Goal: Use online tool/utility

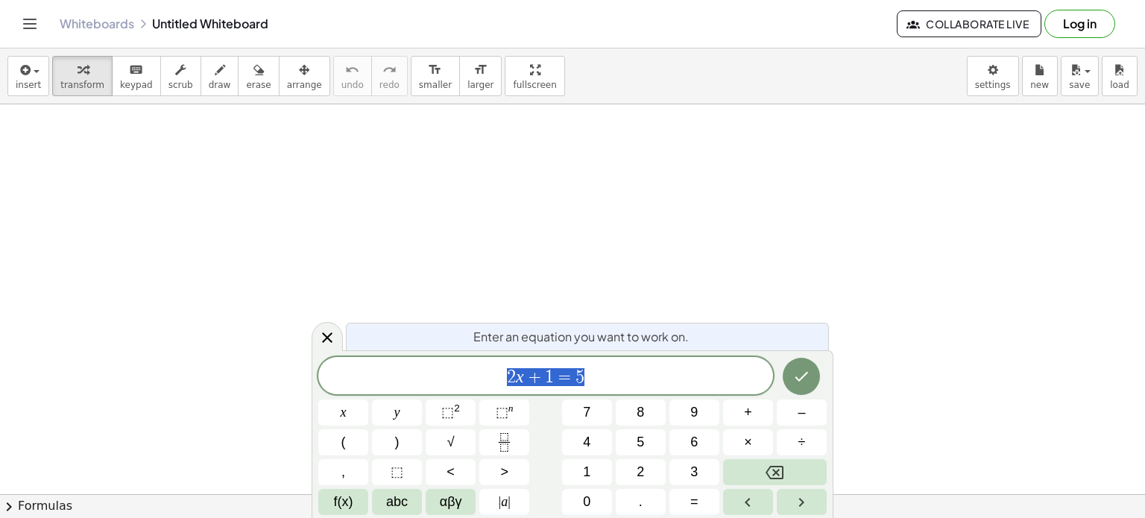
scroll to position [298, 0]
click at [802, 374] on icon "Done" at bounding box center [801, 376] width 18 height 18
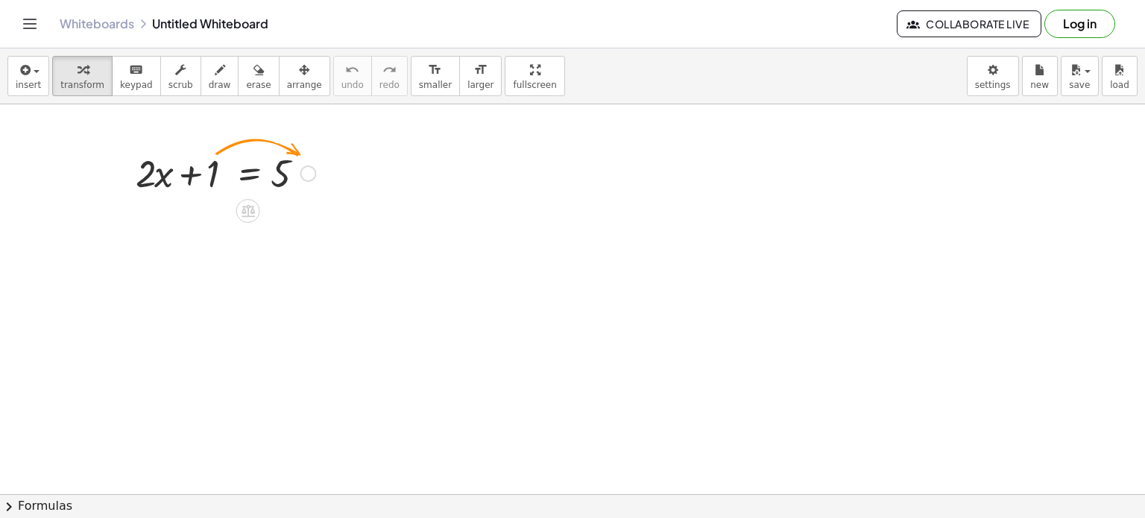
click at [214, 171] on div at bounding box center [225, 172] width 194 height 51
click at [218, 181] on div at bounding box center [225, 172] width 194 height 51
click at [244, 207] on icon at bounding box center [247, 211] width 13 height 13
click at [218, 174] on div at bounding box center [225, 172] width 194 height 51
drag, startPoint x: 210, startPoint y: 174, endPoint x: 338, endPoint y: 165, distance: 127.7
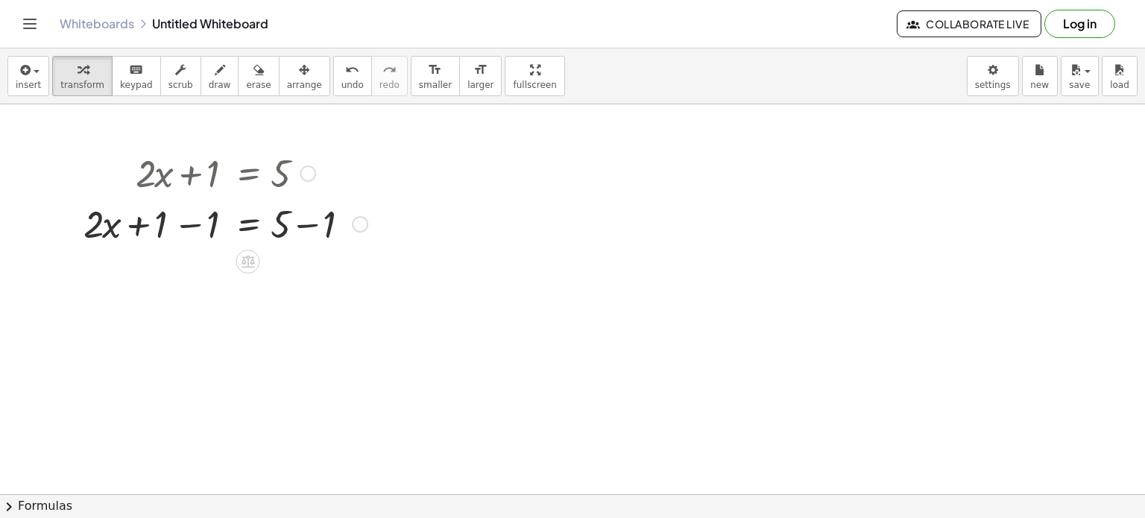
click at [169, 229] on div at bounding box center [225, 222] width 299 height 51
drag, startPoint x: 166, startPoint y: 227, endPoint x: 217, endPoint y: 229, distance: 50.7
click at [205, 232] on div at bounding box center [225, 222] width 299 height 51
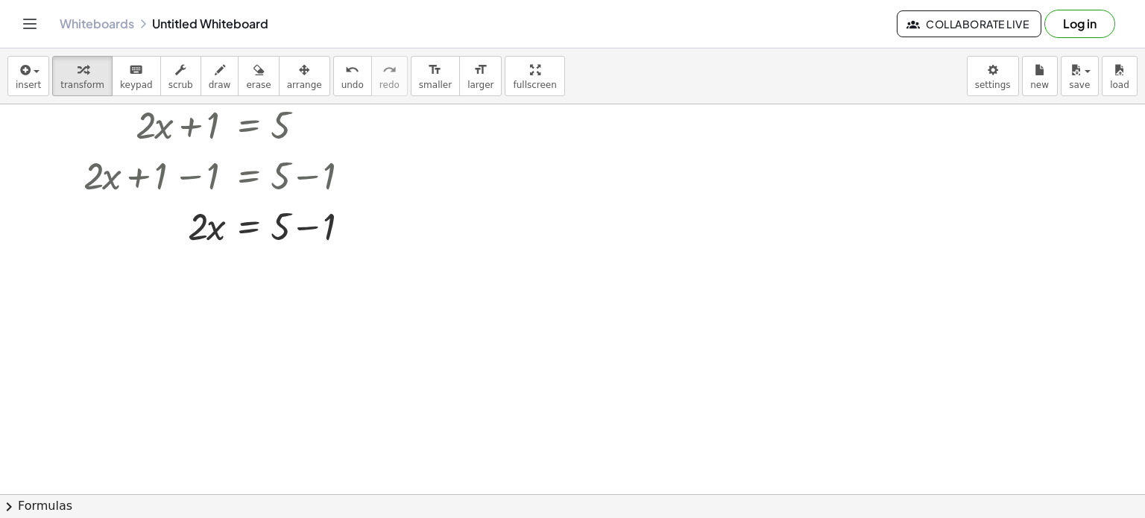
scroll to position [373, 0]
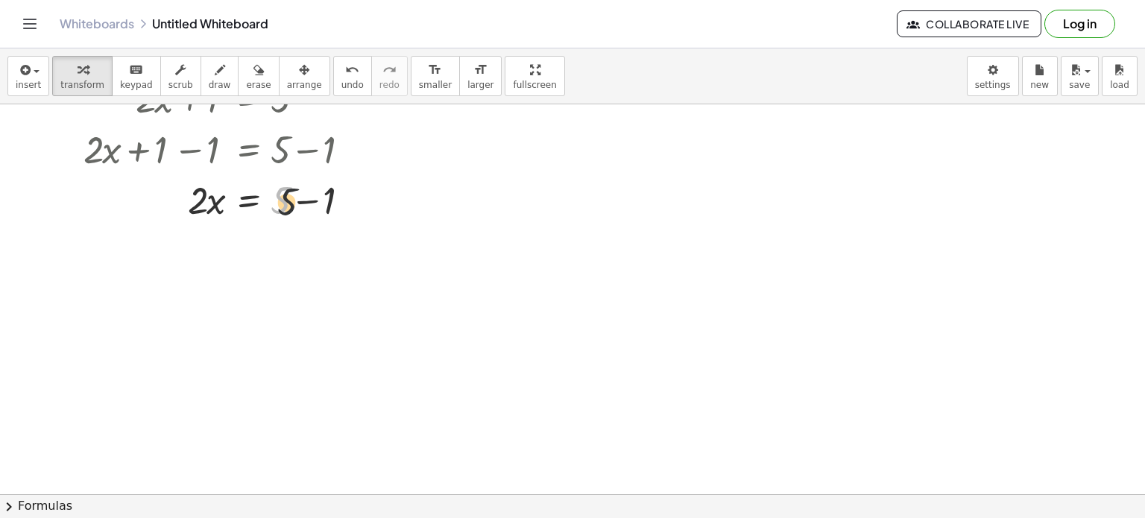
drag, startPoint x: 304, startPoint y: 206, endPoint x: 314, endPoint y: 206, distance: 9.7
click at [314, 206] on div at bounding box center [225, 199] width 299 height 51
drag, startPoint x: 278, startPoint y: 200, endPoint x: 325, endPoint y: 220, distance: 50.8
drag, startPoint x: 202, startPoint y: 261, endPoint x: 273, endPoint y: 309, distance: 85.8
click at [286, 265] on div at bounding box center [225, 249] width 299 height 51
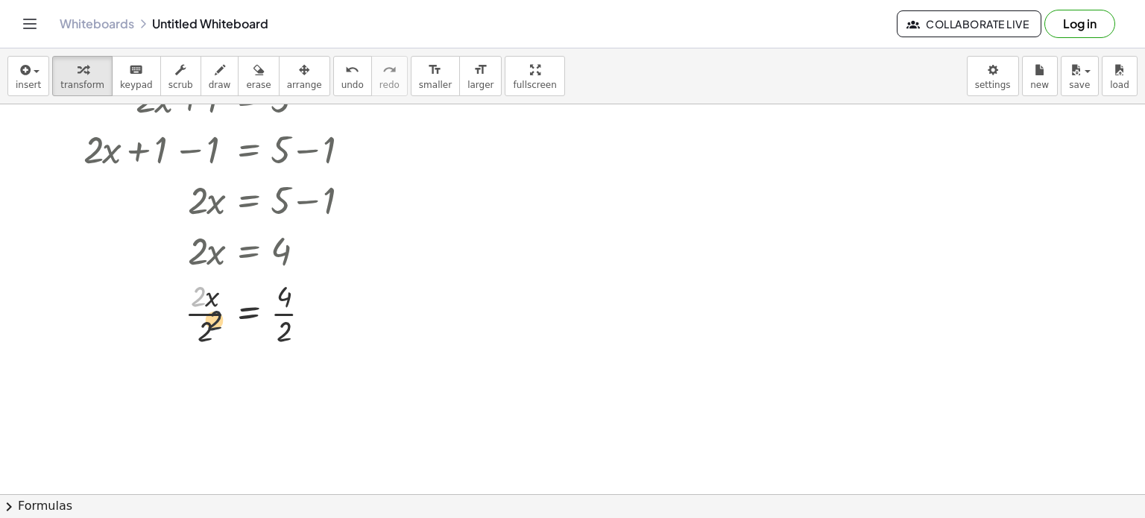
drag, startPoint x: 202, startPoint y: 301, endPoint x: 221, endPoint y: 330, distance: 34.9
click at [221, 330] on div at bounding box center [225, 312] width 299 height 75
drag, startPoint x: 197, startPoint y: 300, endPoint x: 200, endPoint y: 337, distance: 36.6
drag, startPoint x: 285, startPoint y: 367, endPoint x: 287, endPoint y: 408, distance: 40.3
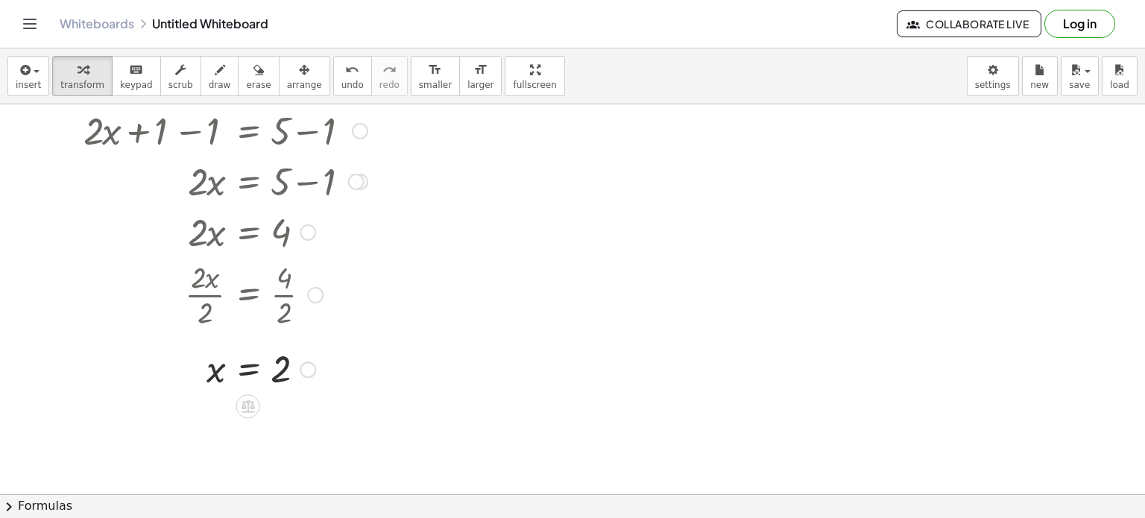
scroll to position [338, 0]
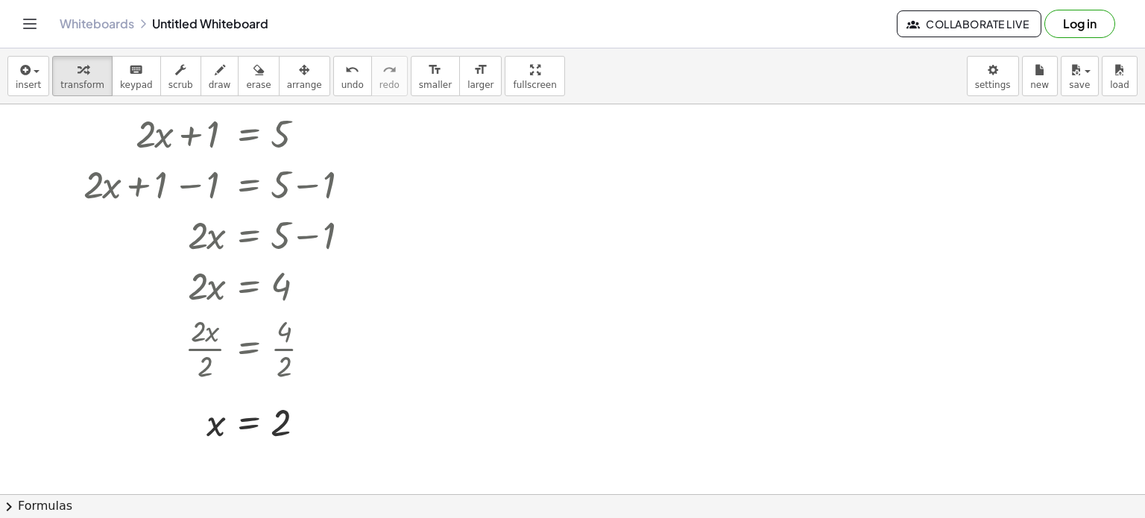
click at [402, 159] on div at bounding box center [572, 157] width 1145 height 781
click at [355, 183] on div at bounding box center [360, 185] width 16 height 16
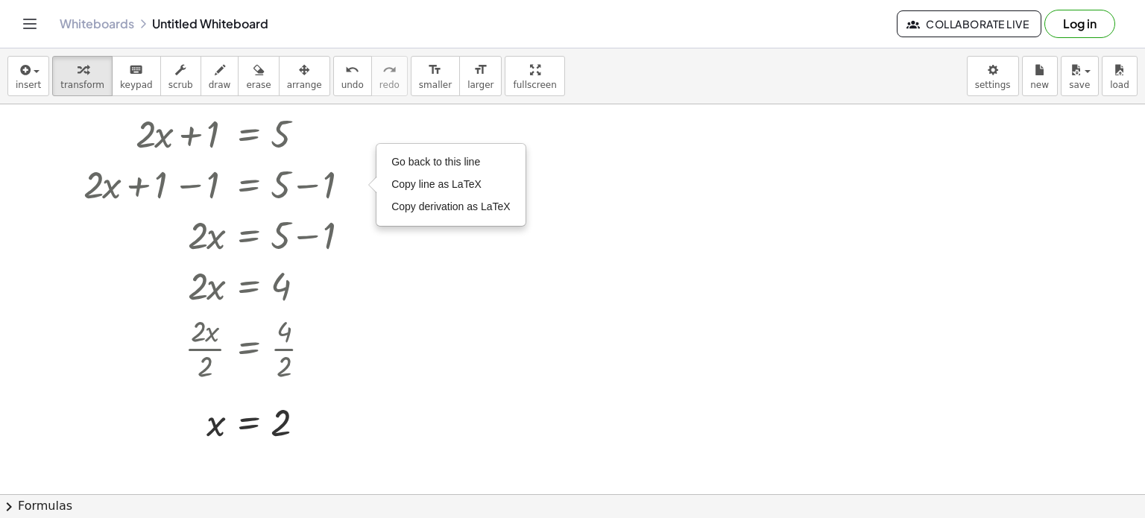
click at [432, 279] on div at bounding box center [572, 157] width 1145 height 781
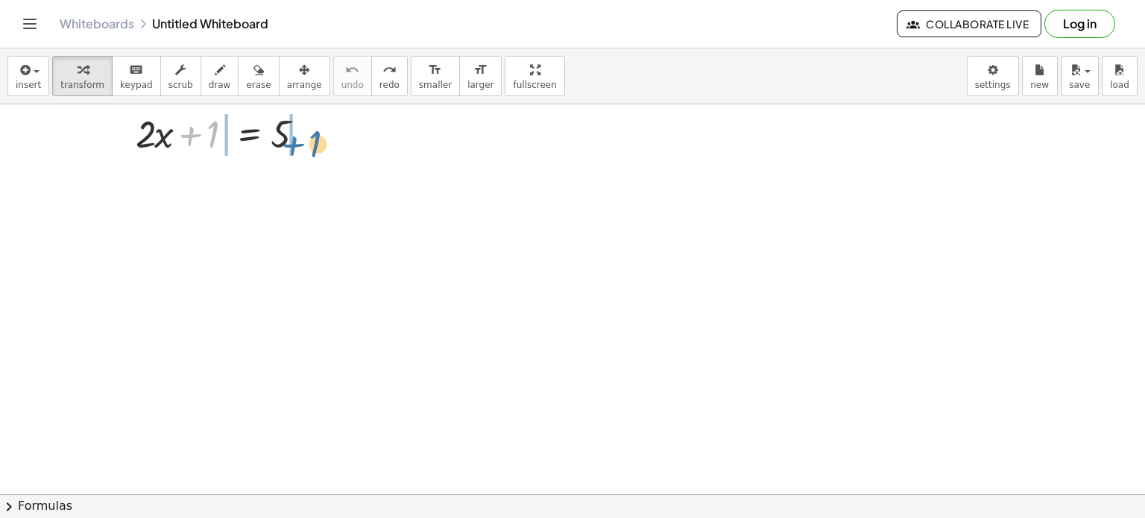
drag, startPoint x: 212, startPoint y: 139, endPoint x: 317, endPoint y: 148, distance: 106.3
click at [317, 148] on div at bounding box center [225, 132] width 194 height 51
drag, startPoint x: 212, startPoint y: 138, endPoint x: 331, endPoint y: 156, distance: 120.6
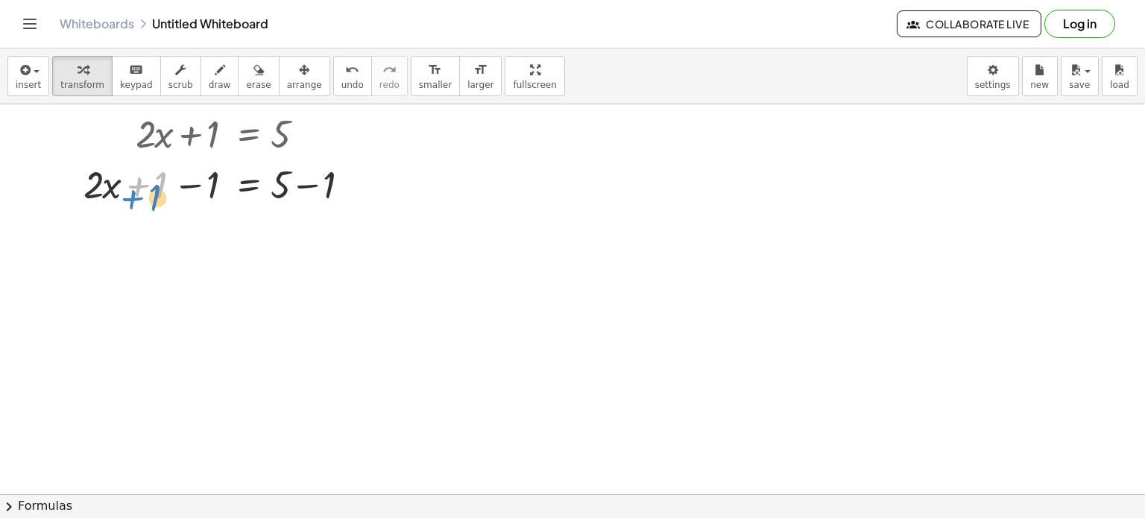
drag, startPoint x: 161, startPoint y: 189, endPoint x: 154, endPoint y: 202, distance: 14.3
click at [154, 202] on div at bounding box center [225, 183] width 299 height 51
drag, startPoint x: 159, startPoint y: 189, endPoint x: 209, endPoint y: 183, distance: 50.2
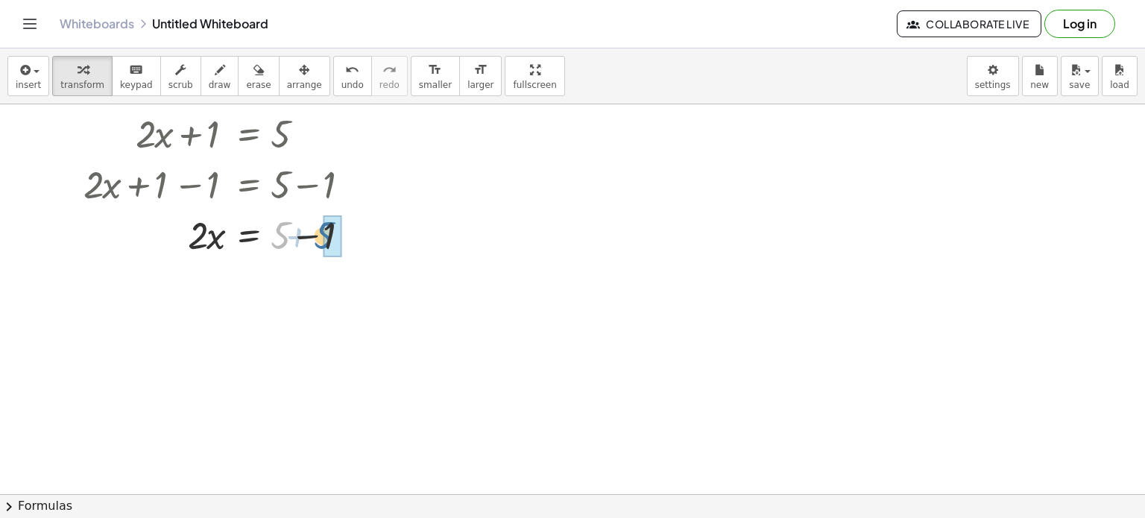
drag, startPoint x: 310, startPoint y: 247, endPoint x: 325, endPoint y: 244, distance: 15.2
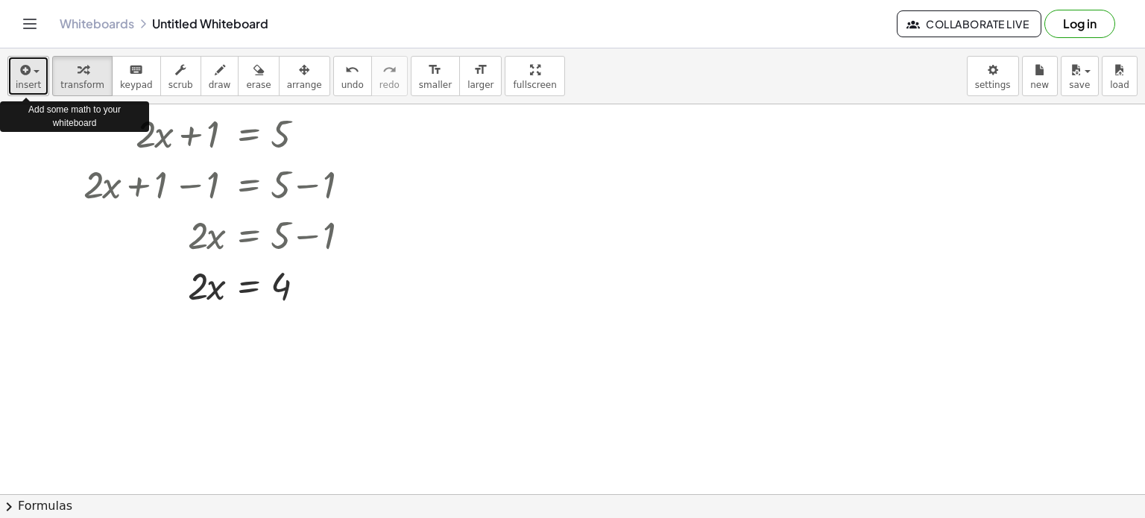
click at [27, 76] on icon "button" at bounding box center [23, 70] width 13 height 18
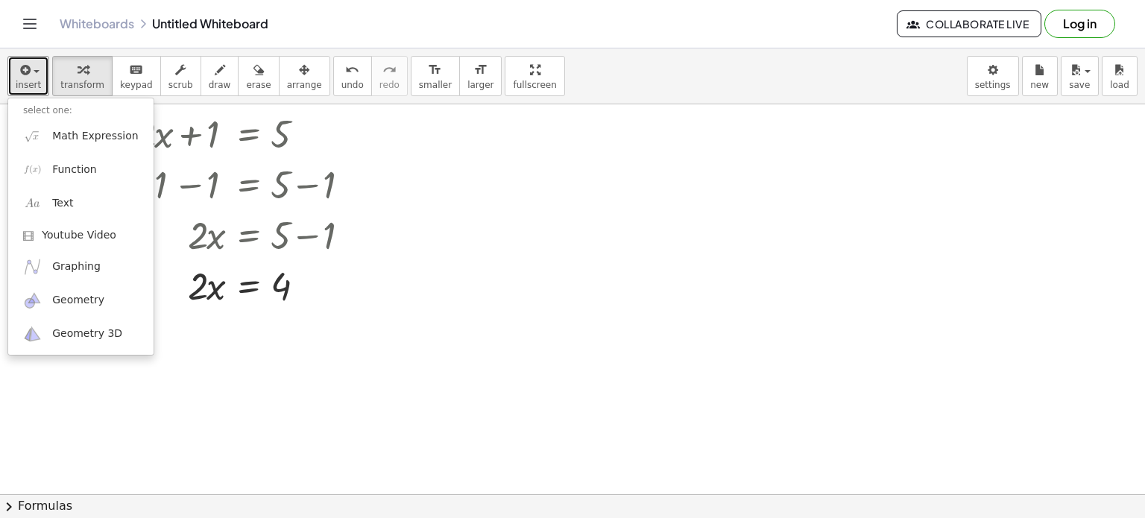
drag, startPoint x: 464, startPoint y: 278, endPoint x: 472, endPoint y: 267, distance: 14.3
click at [464, 278] on div at bounding box center [572, 157] width 1145 height 781
